Goal: Task Accomplishment & Management: Manage account settings

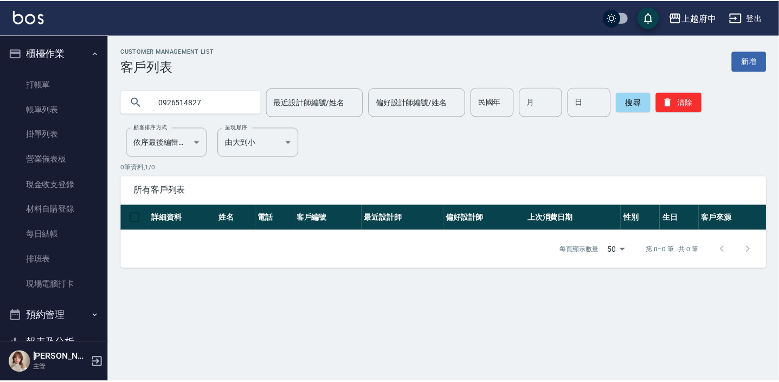
scroll to position [148, 0]
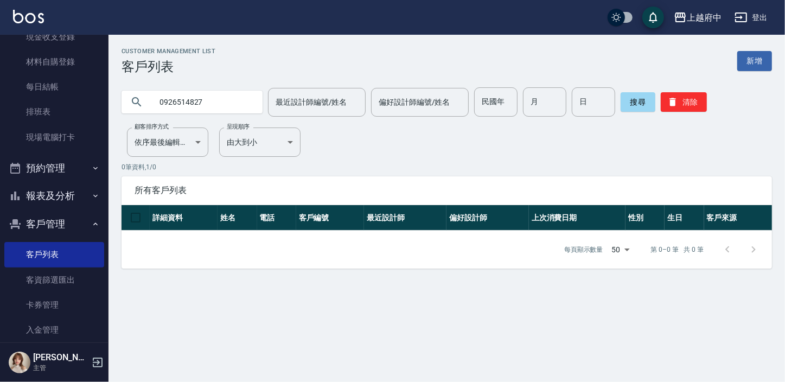
drag, startPoint x: 241, startPoint y: 108, endPoint x: 167, endPoint y: 103, distance: 74.6
click at [167, 103] on input "0926514827" at bounding box center [203, 101] width 102 height 29
type input "0974261837"
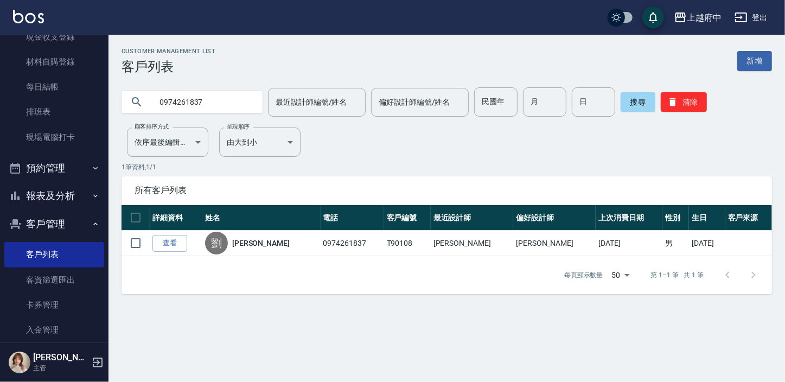
click at [179, 249] on link "查看" at bounding box center [169, 243] width 35 height 17
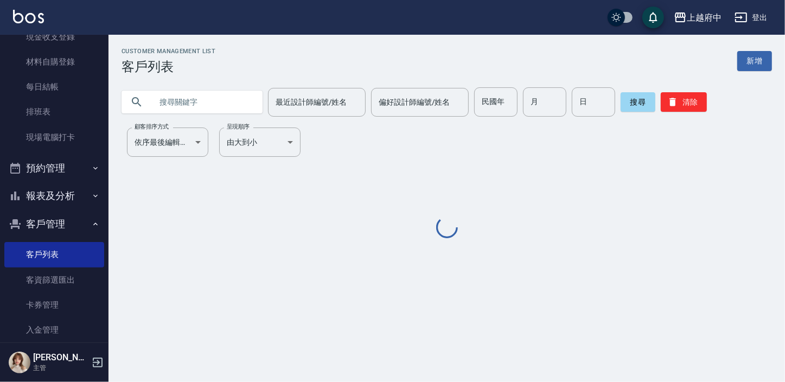
click at [182, 101] on input "text" at bounding box center [203, 101] width 102 height 29
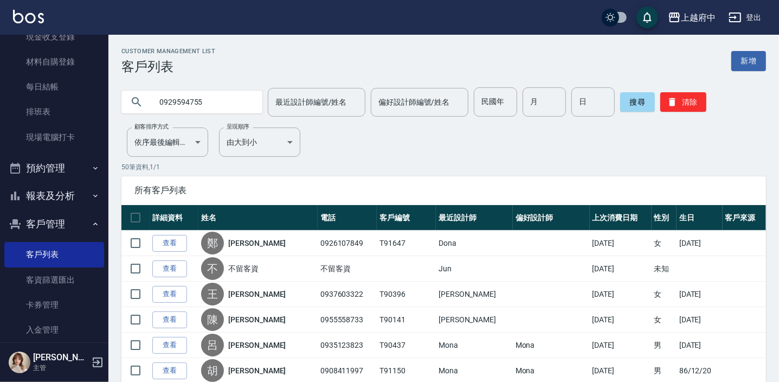
type input "0929594755"
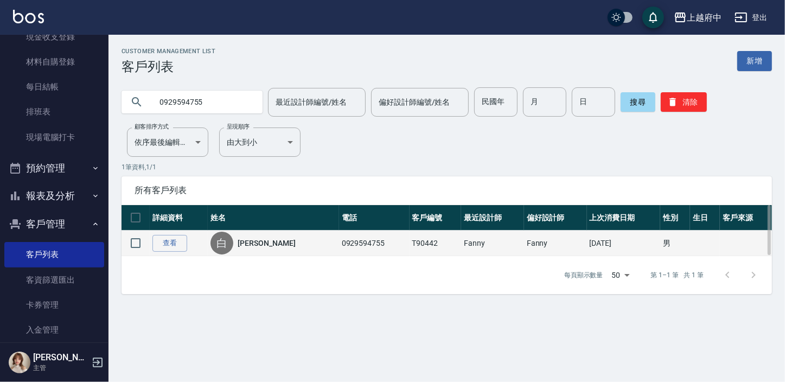
click at [190, 252] on td "查看" at bounding box center [179, 243] width 58 height 25
click at [181, 244] on link "查看" at bounding box center [169, 243] width 35 height 17
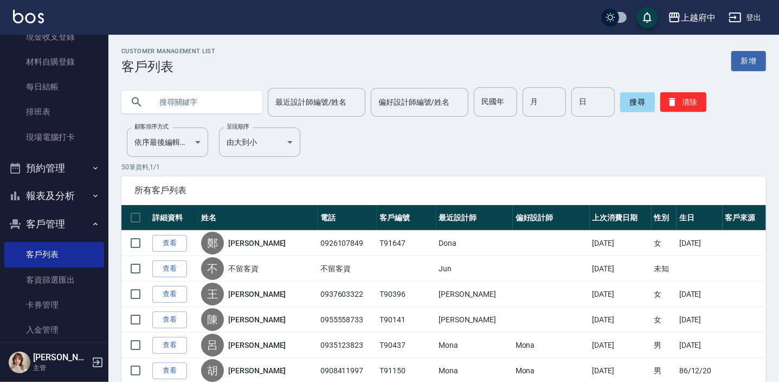
click at [217, 101] on input "text" at bounding box center [203, 101] width 102 height 29
type input "0926031021"
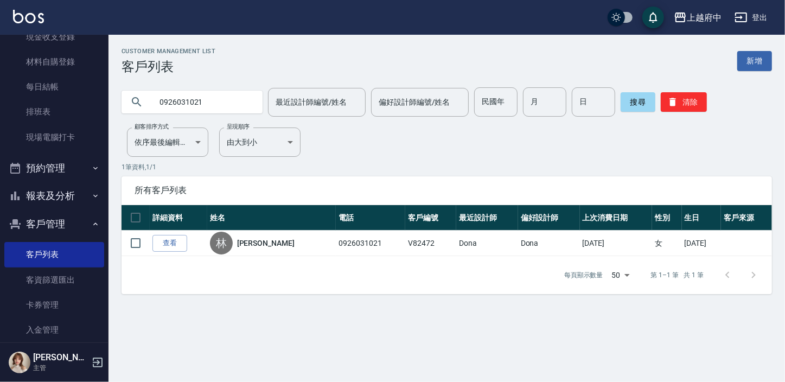
click at [180, 238] on link "查看" at bounding box center [169, 243] width 35 height 17
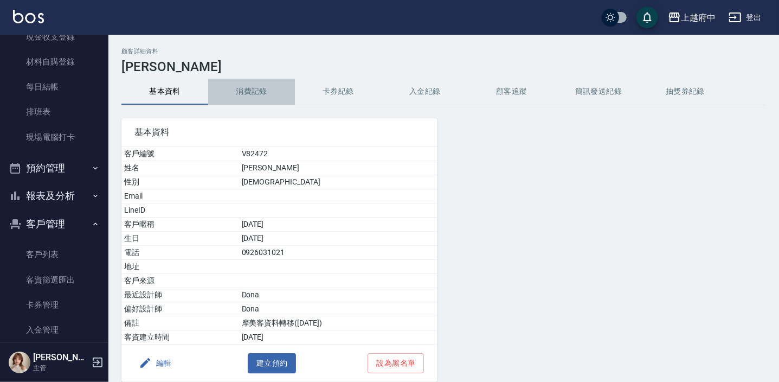
click at [250, 90] on button "消費記錄" at bounding box center [251, 92] width 87 height 26
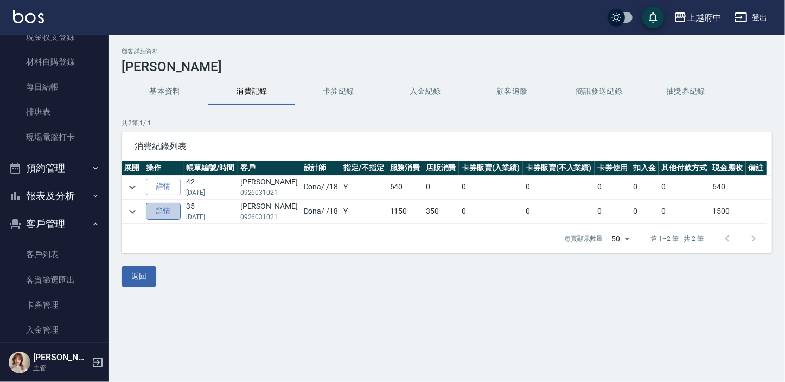
click at [175, 213] on link "詳情" at bounding box center [163, 211] width 35 height 17
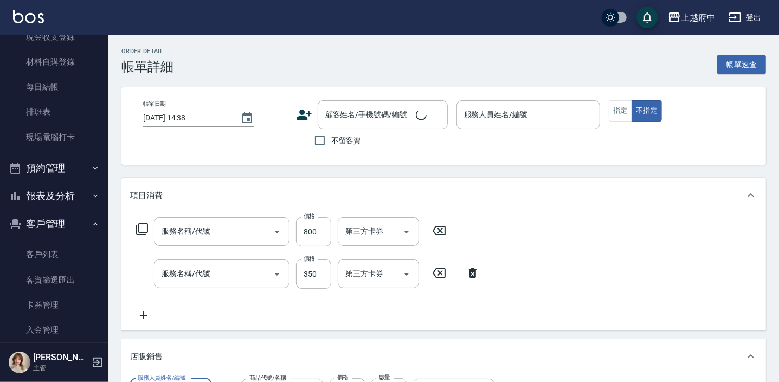
type input "[DATE] 17:47"
type input "Dona-18"
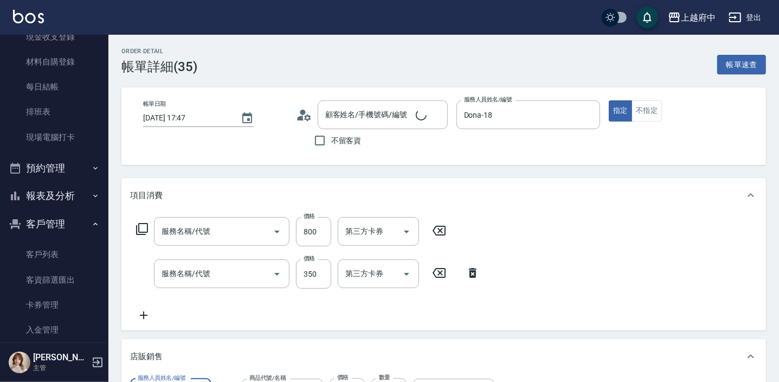
type input "毛囊淨化理療(8004)"
type input "有機洗髮(200)"
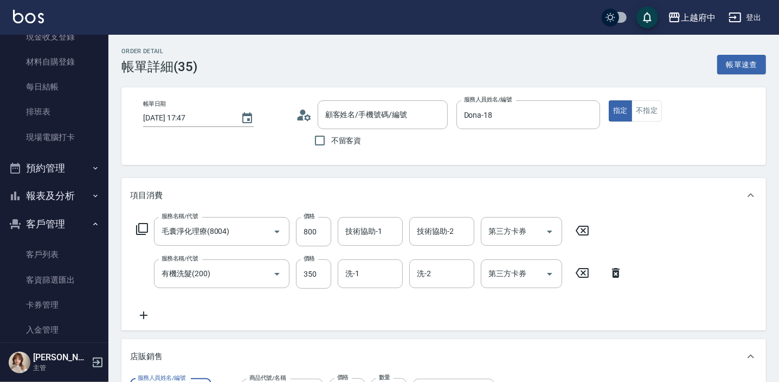
type input "[PERSON_NAME]/0926031021/V82472"
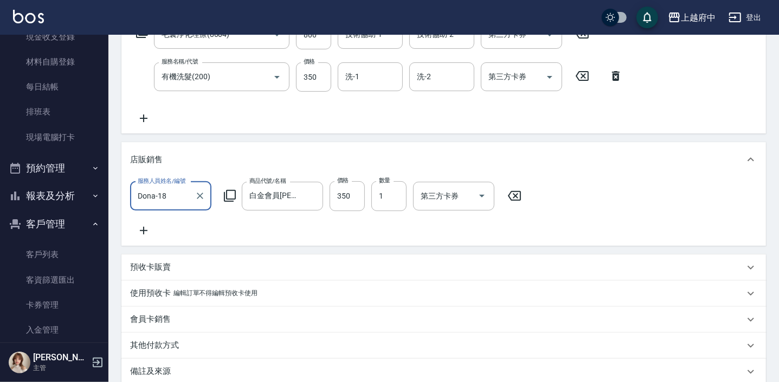
scroll to position [322, 0]
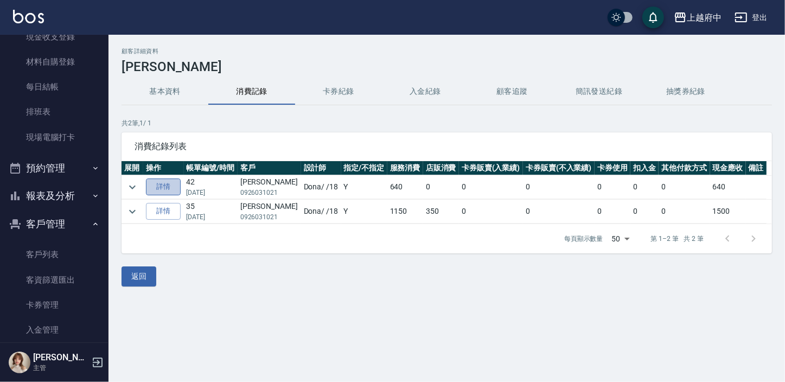
click at [164, 180] on link "詳情" at bounding box center [163, 186] width 35 height 17
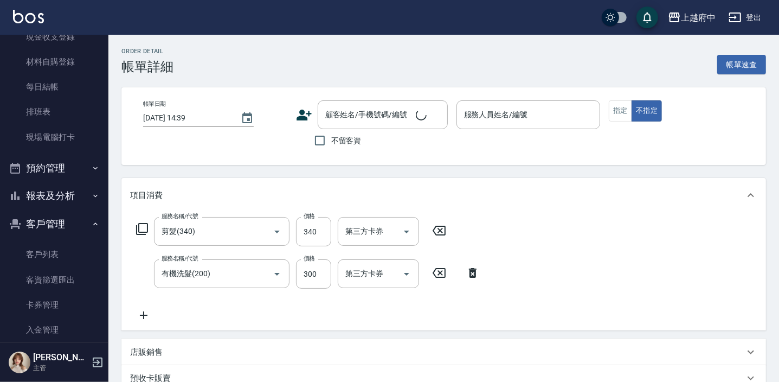
type input "剪髮(340)"
type input "有機洗髮(200)"
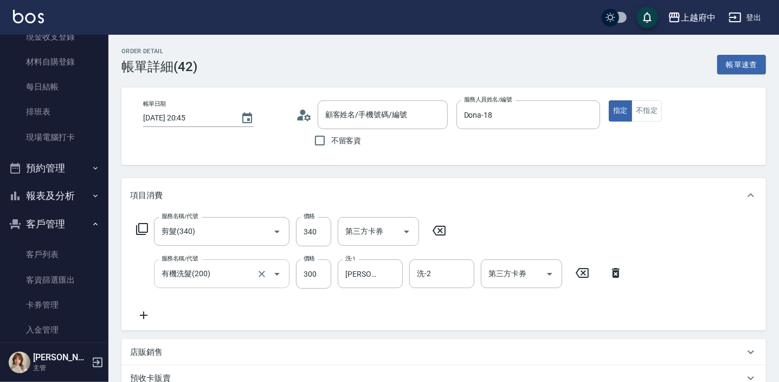
type input "[DATE] 20:45"
type input "Dona-18"
type input "[PERSON_NAME]/0926031021/V82472"
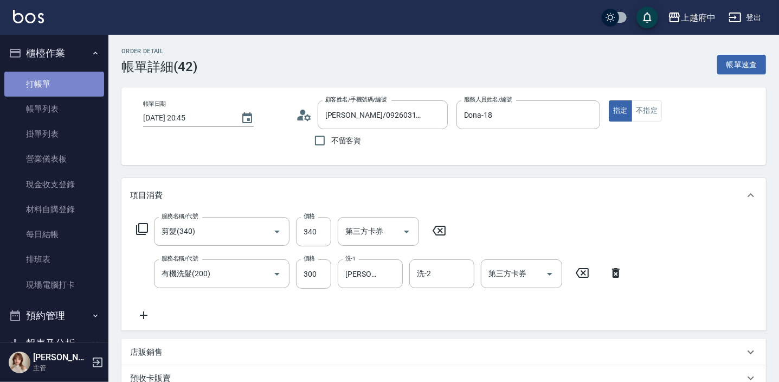
click at [59, 76] on link "打帳單" at bounding box center [54, 84] width 100 height 25
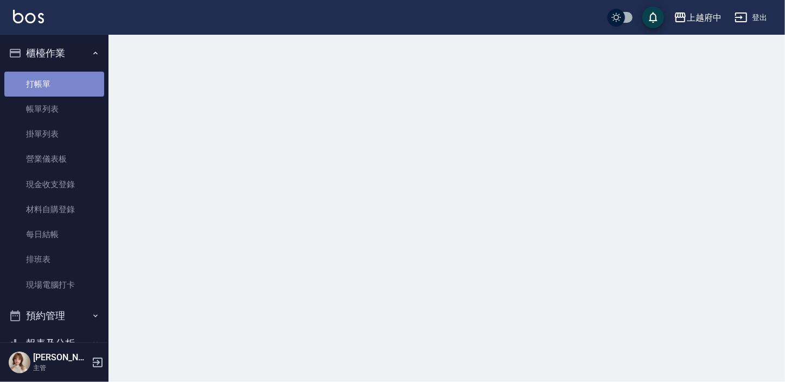
click at [59, 76] on link "打帳單" at bounding box center [54, 84] width 100 height 25
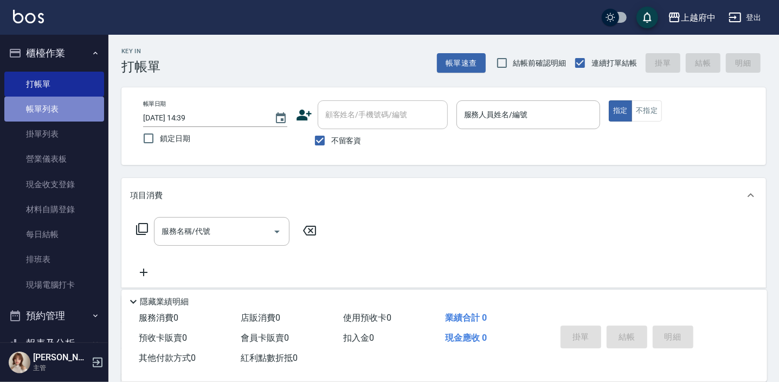
click at [70, 110] on link "帳單列表" at bounding box center [54, 109] width 100 height 25
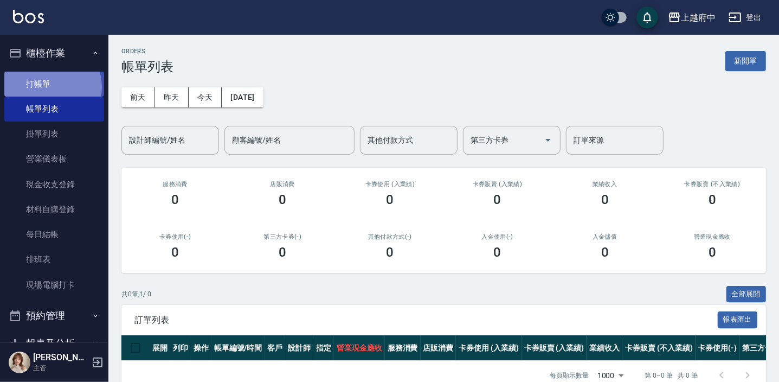
click at [49, 87] on link "打帳單" at bounding box center [54, 84] width 100 height 25
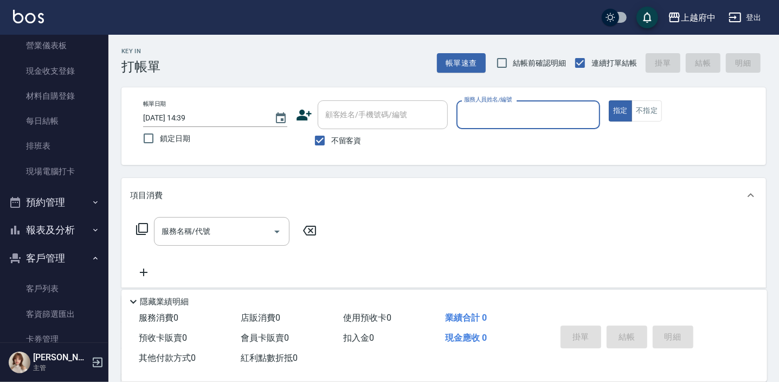
scroll to position [197, 0]
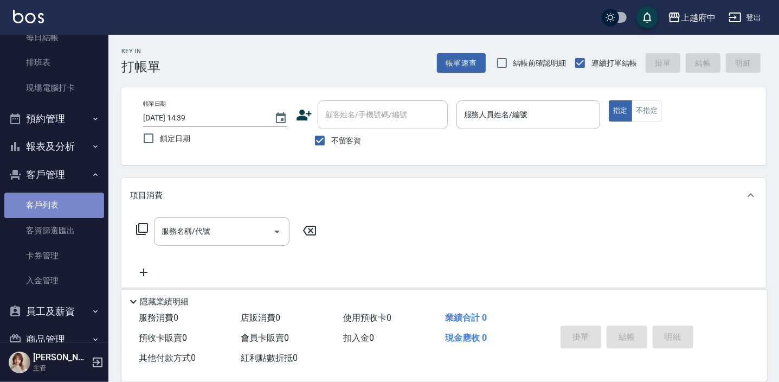
click at [77, 202] on link "客戶列表" at bounding box center [54, 205] width 100 height 25
